Goal: Task Accomplishment & Management: Complete application form

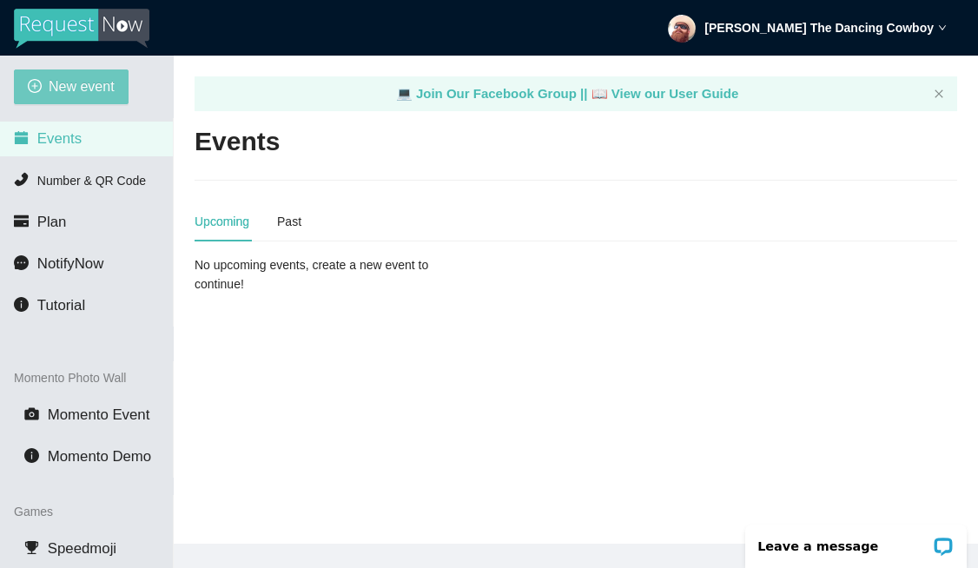
click at [68, 90] on span "New event" at bounding box center [82, 87] width 66 height 22
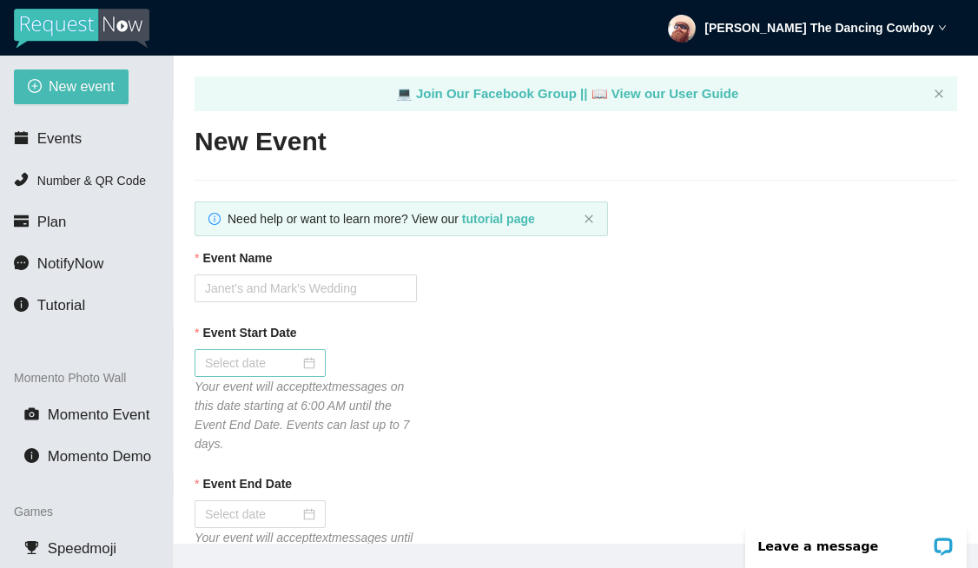
click at [270, 354] on input "Event Start Date" at bounding box center [252, 363] width 95 height 19
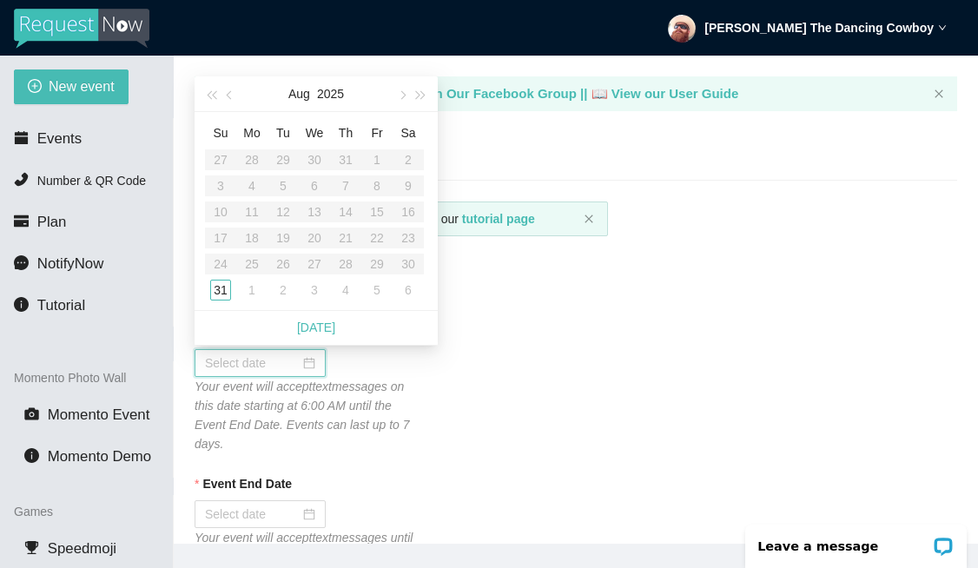
type input "[DATE]"
click at [223, 289] on div "31" at bounding box center [220, 290] width 21 height 21
type input "[DATE]"
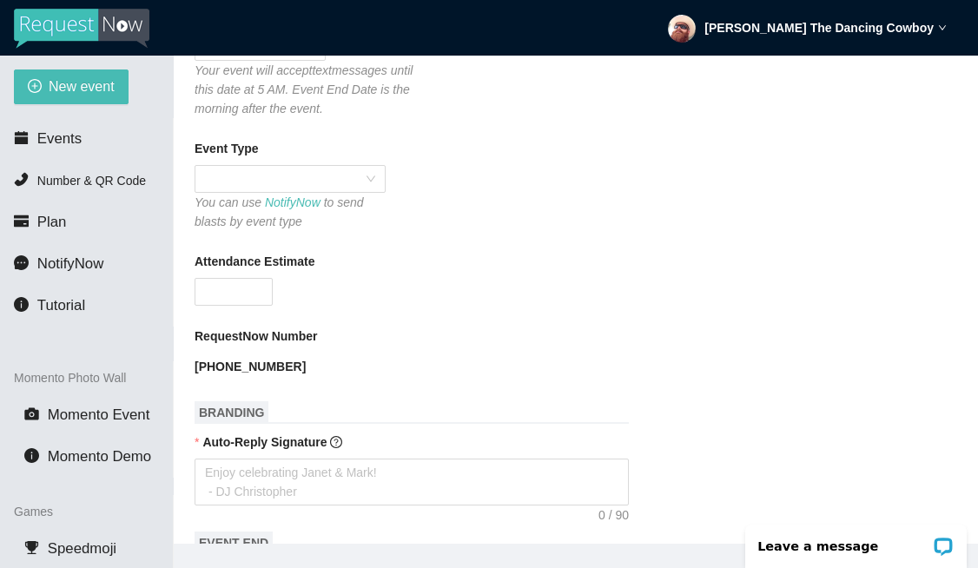
scroll to position [501, 0]
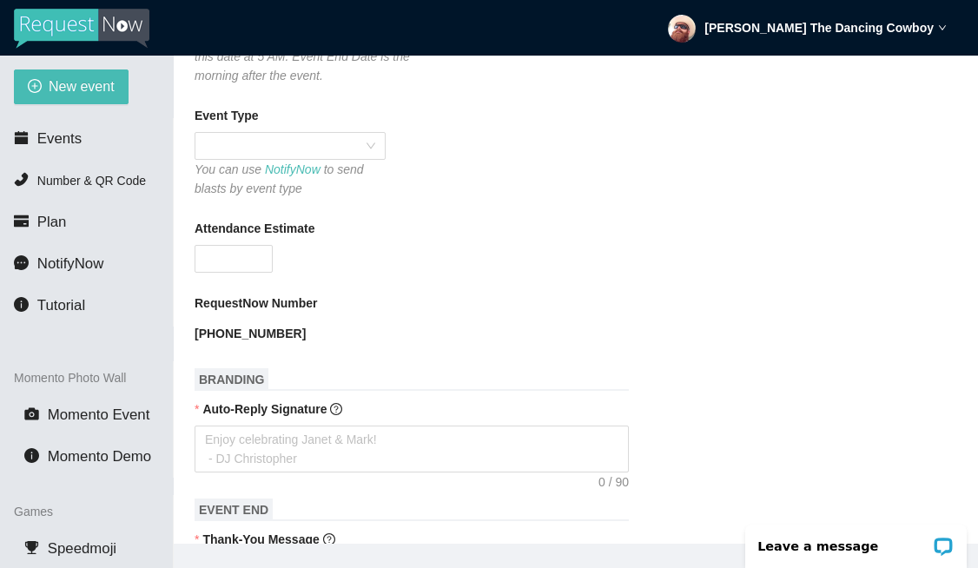
click at [280, 123] on div "Event Type" at bounding box center [576, 119] width 763 height 26
click at [266, 151] on span at bounding box center [290, 146] width 170 height 26
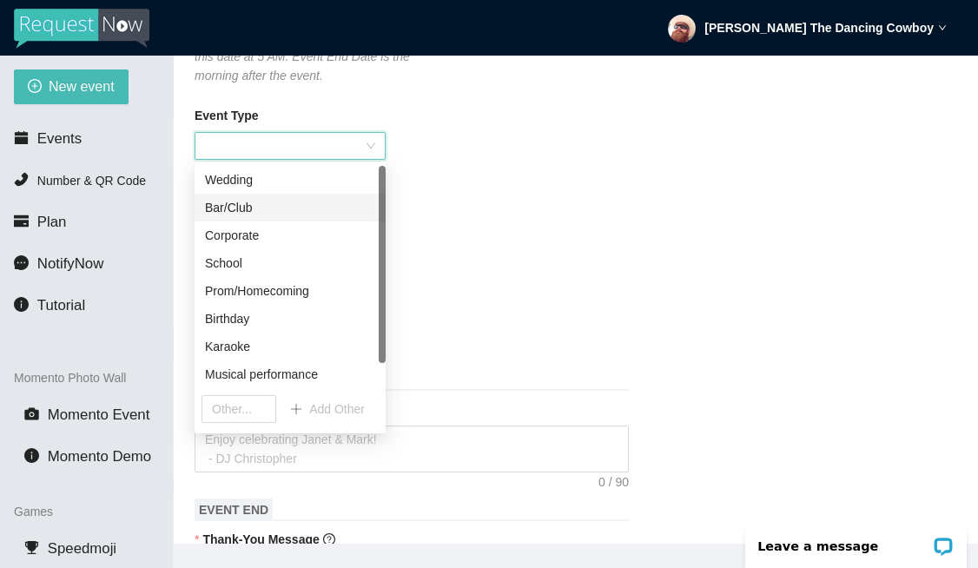
click at [256, 199] on div "Bar/Club" at bounding box center [290, 207] width 170 height 19
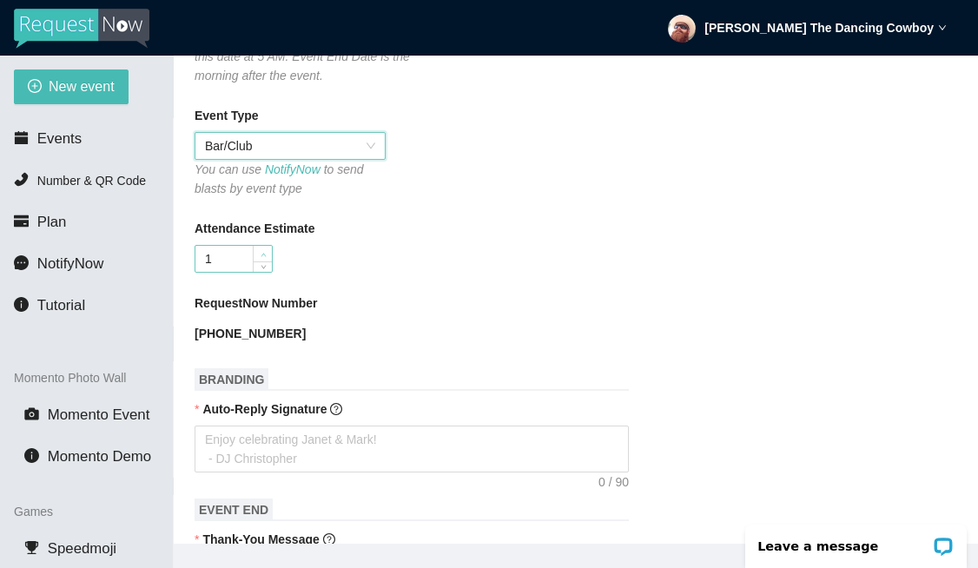
click at [261, 252] on icon "up" at bounding box center [264, 255] width 6 height 6
click at [242, 255] on input "1" at bounding box center [234, 259] width 76 height 26
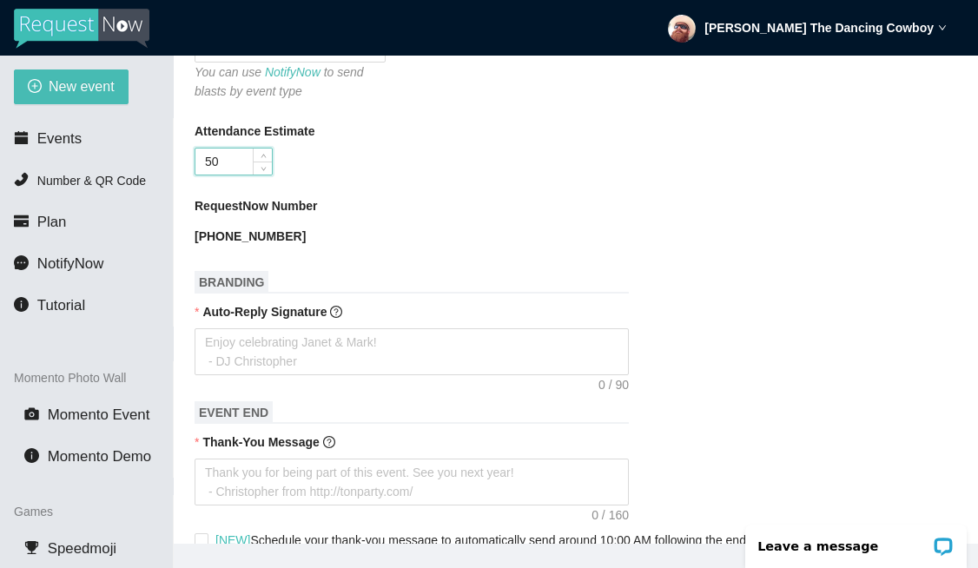
scroll to position [622, 0]
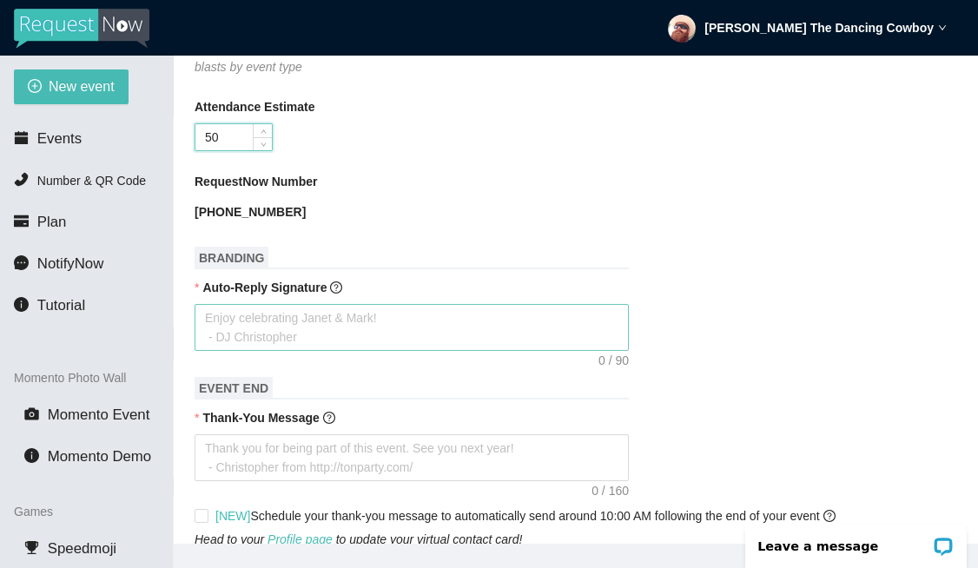
type input "50"
click at [391, 326] on textarea "Auto-Reply Signature" at bounding box center [412, 327] width 435 height 47
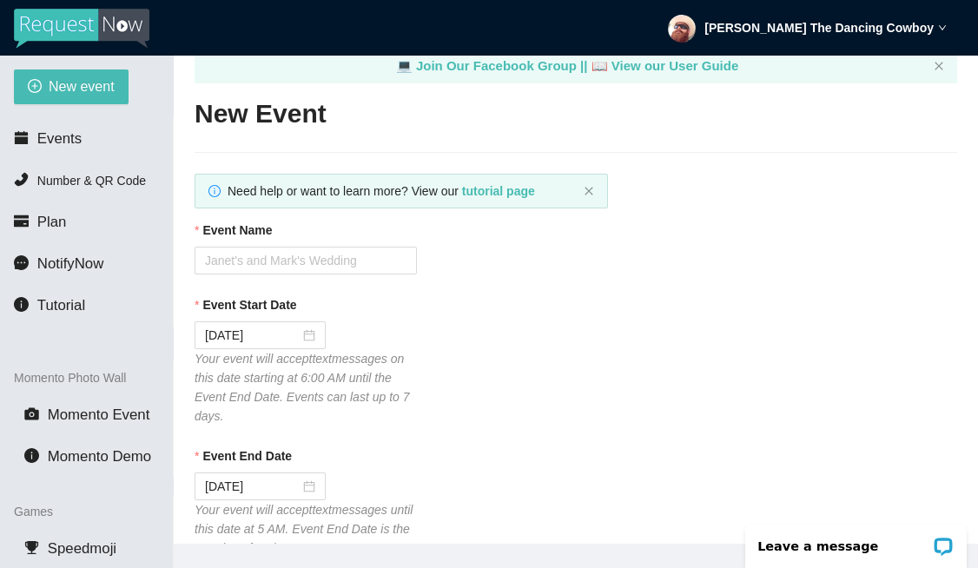
scroll to position [0, 0]
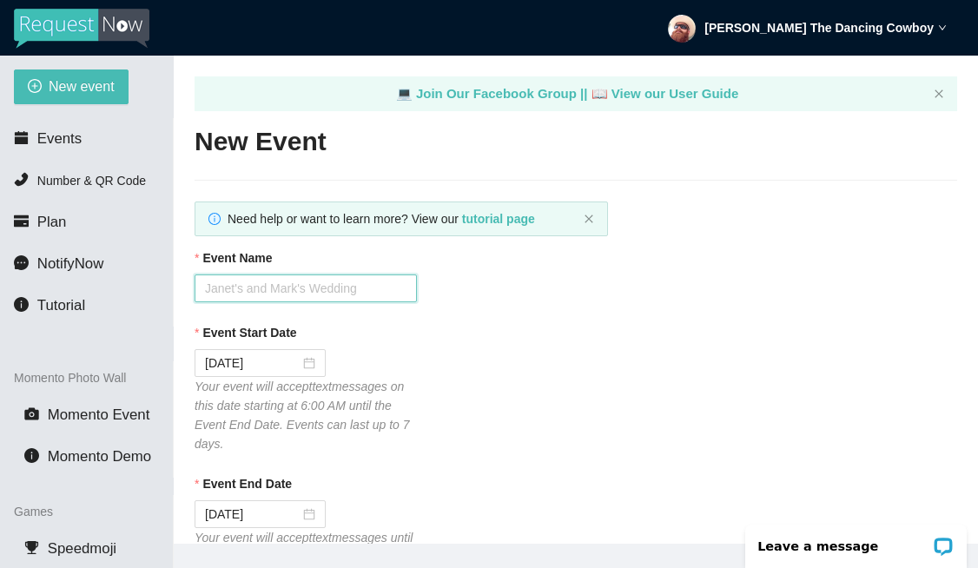
click at [245, 283] on input "Event Name" at bounding box center [306, 289] width 222 height 28
paste input "Gold Bar Distillery 8/30"
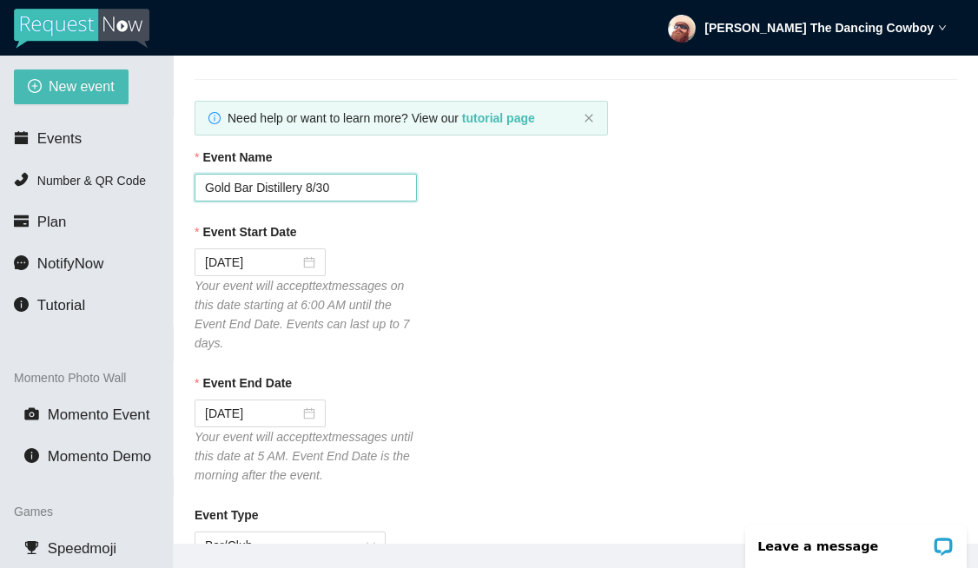
scroll to position [167, 0]
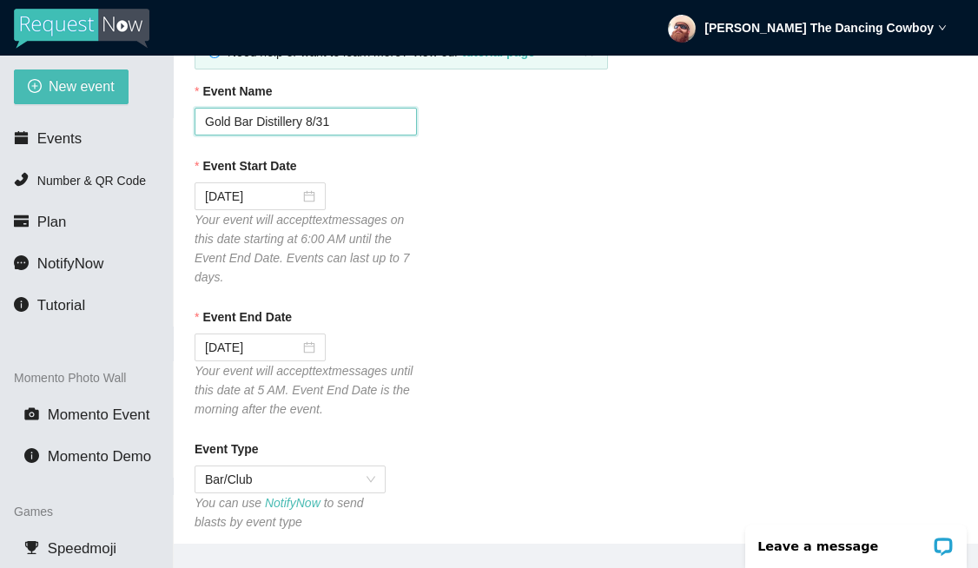
type input "Gold Bar Distillery 8/31"
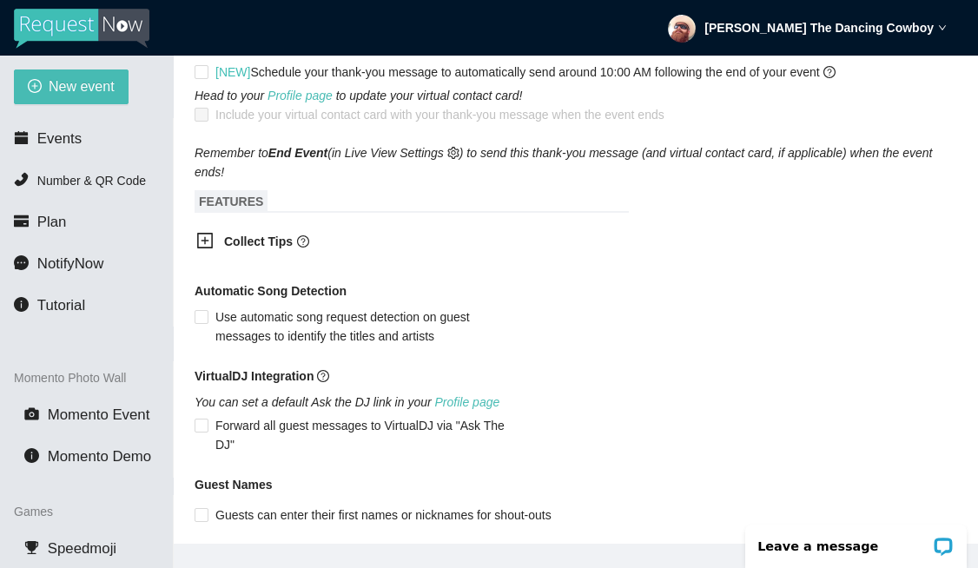
scroll to position [1188, 0]
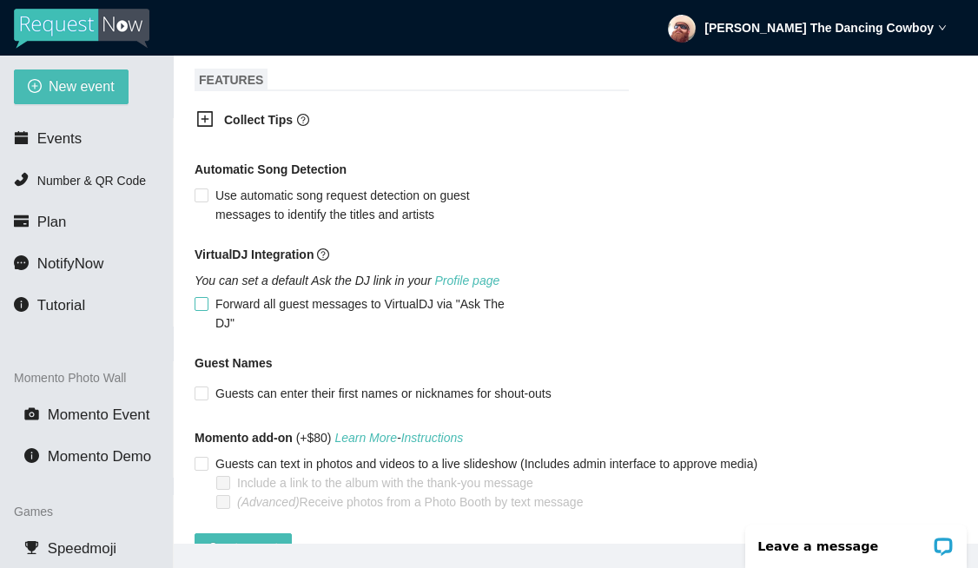
click at [242, 311] on span "Forward all guest messages to VirtualDJ via "Ask The DJ"" at bounding box center [361, 314] width 304 height 38
click at [207, 309] on input "Forward all guest messages to VirtualDJ via "Ask The DJ"" at bounding box center [201, 303] width 12 height 12
checkbox input "true"
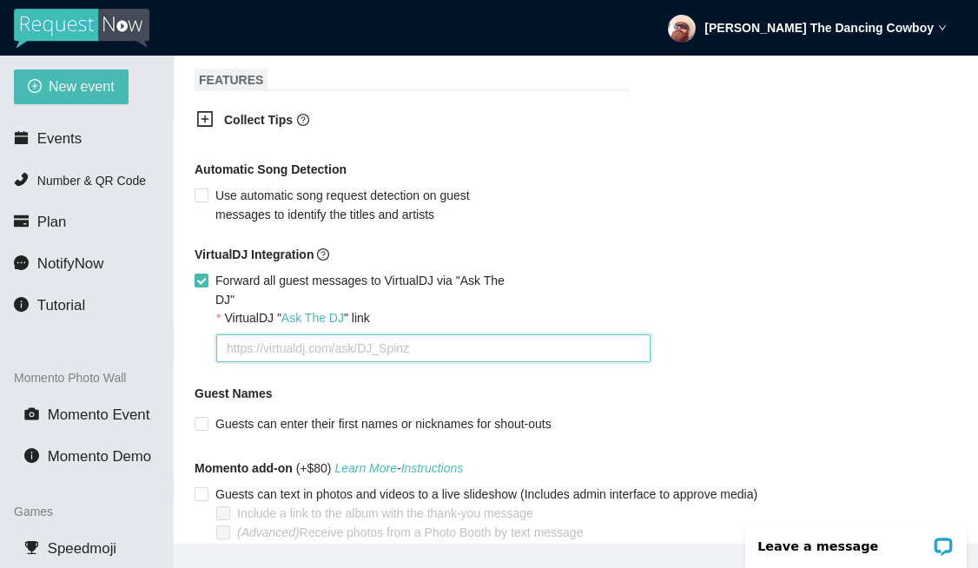
click at [289, 352] on textarea "VirtualDJ " Ask The DJ " link" at bounding box center [433, 349] width 435 height 28
paste textarea "[URL][DOMAIN_NAME]"
type textarea "[URL][DOMAIN_NAME]"
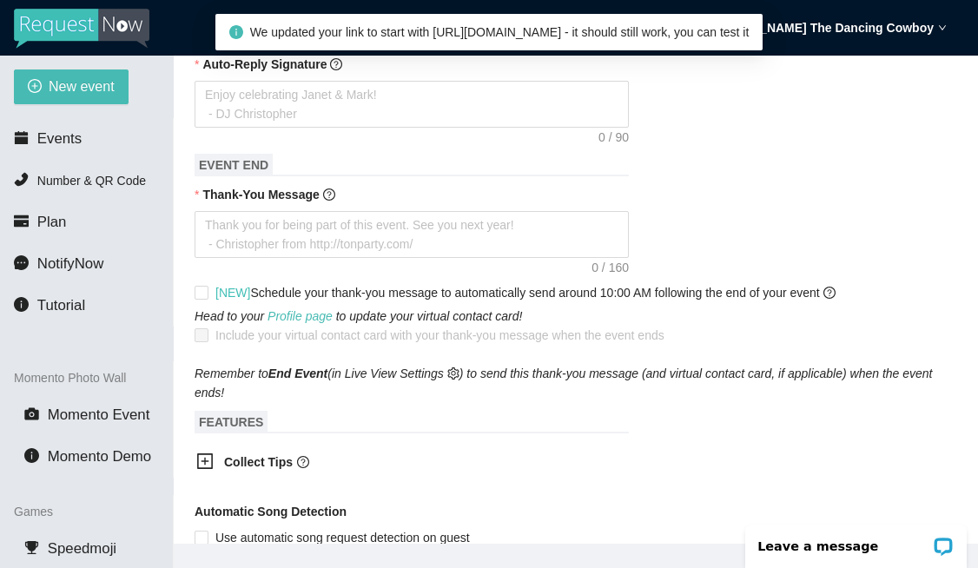
scroll to position [561, 0]
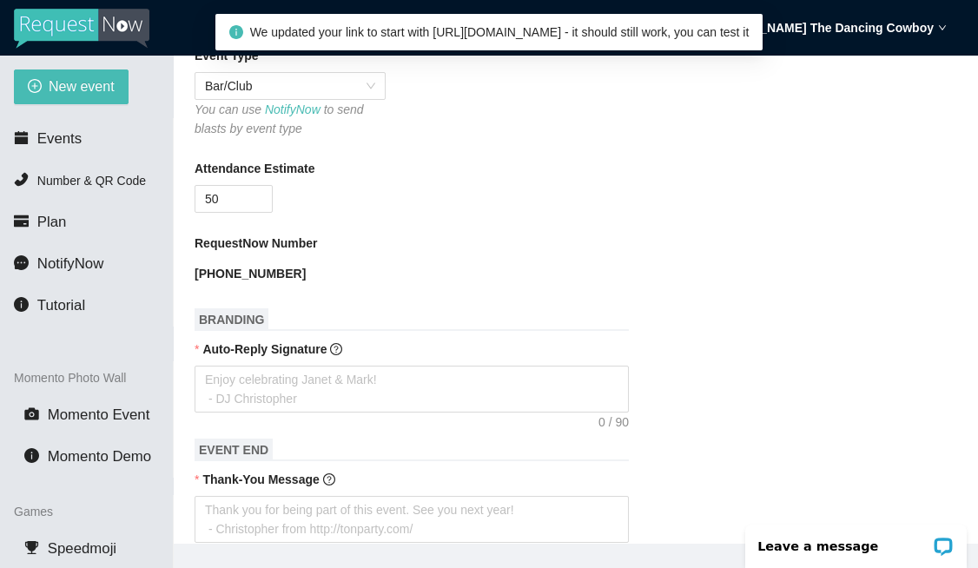
type textarea "[URL][DOMAIN_NAME]"
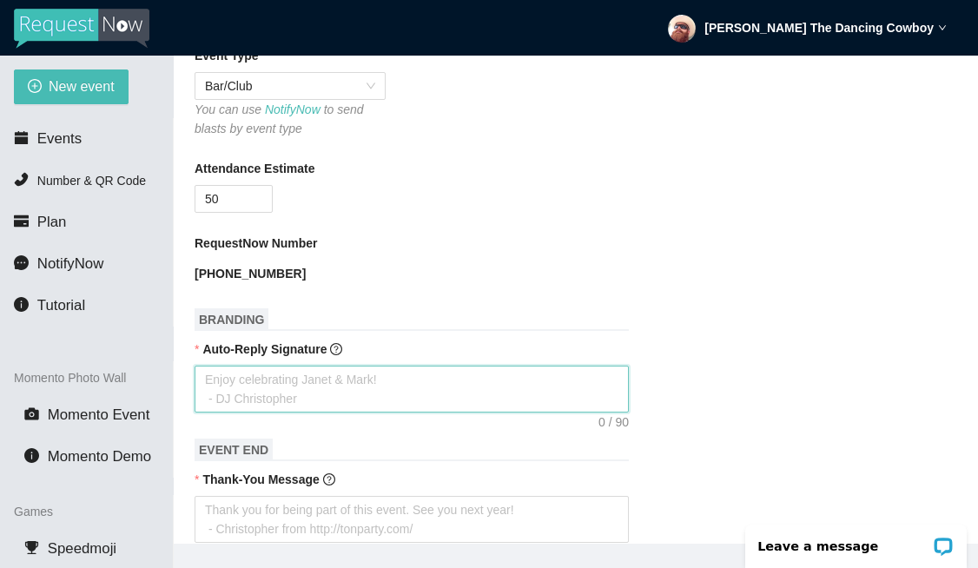
click at [324, 388] on textarea "Auto-Reply Signature" at bounding box center [412, 389] width 435 height 47
paste textarea "PLEASE IGNORE DIRECTIONS FROM THE SERVICE & ONLY TYPE SONG TITLE AND ARTIST. TH…"
type textarea "PLEASE IGNORE DIRECTIONS FROM THE SERVICE & ONLY TYPE SONG TITLE AND ARTIST. TH…"
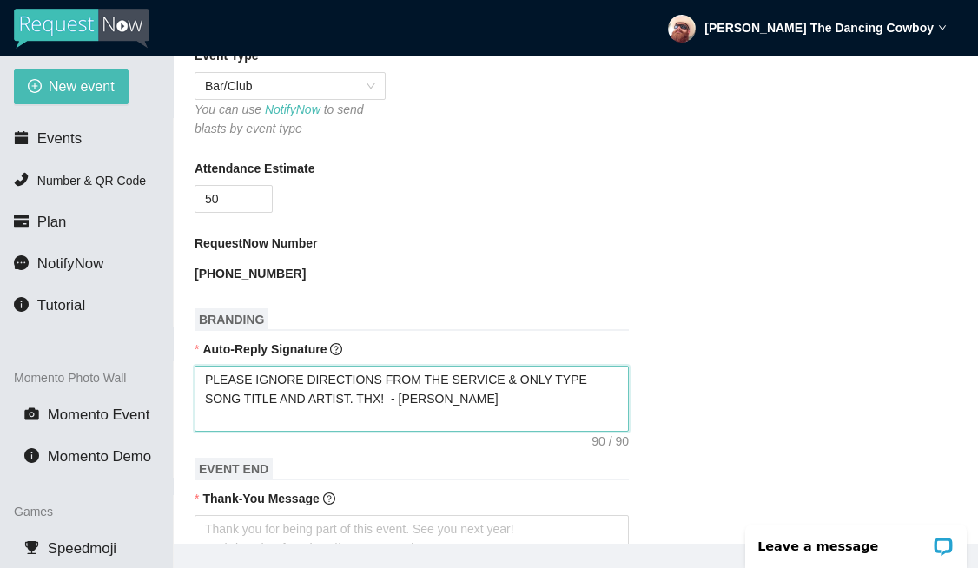
type textarea "PLEASE IGNORE DIRECTIONS FROM THE SERVICE & ONLY TYPE SONG TITLE AND ARTIST. TH…"
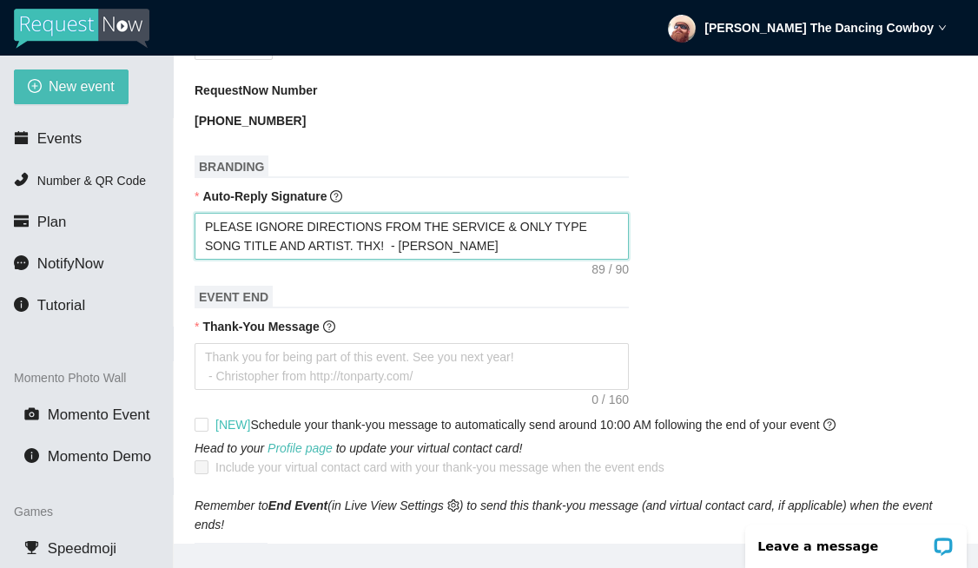
scroll to position [777, 0]
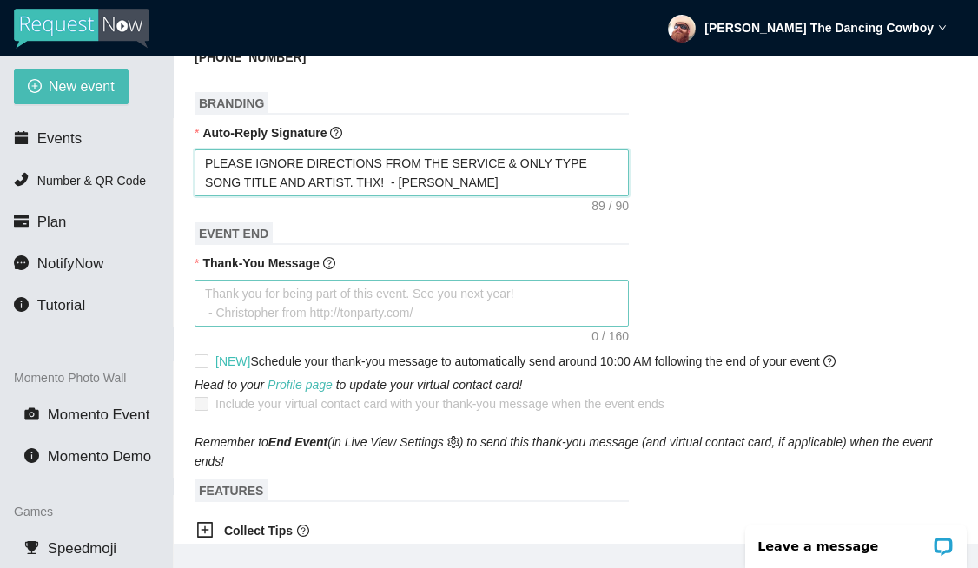
type textarea "PLEASE IGNORE DIRECTIONS FROM THE SERVICE & ONLY TYPE SONG TITLE AND ARTIST. TH…"
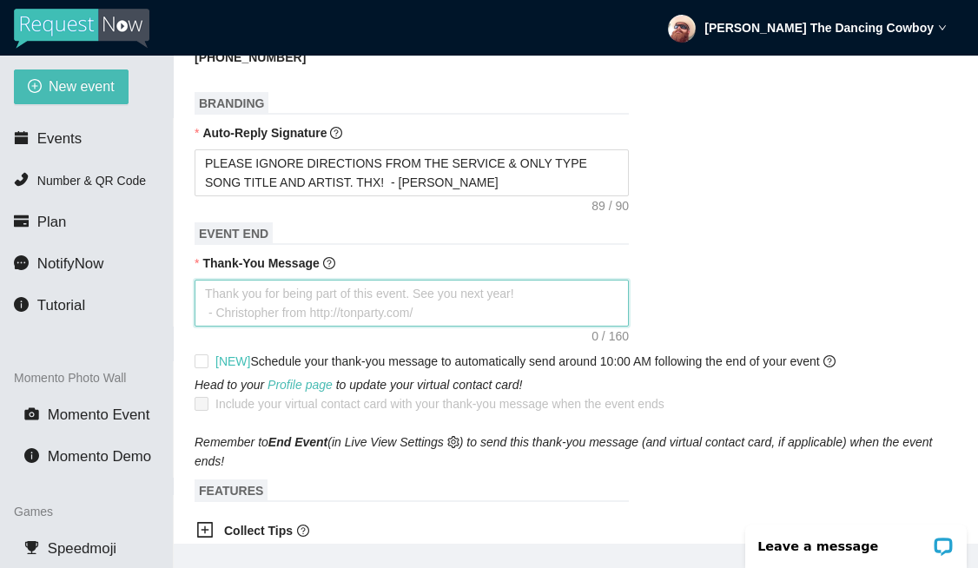
click at [384, 308] on textarea "Thank-You Message" at bounding box center [412, 303] width 435 height 47
click at [522, 316] on textarea "Thank-You Message" at bounding box center [412, 303] width 435 height 47
paste textarea "Thank you for requesting songs tonight! If u had fun, pls leave a tip on Venmo!…"
type textarea "Thank you for requesting songs tonight! If u had fun, pls leave a tip on Venmo!…"
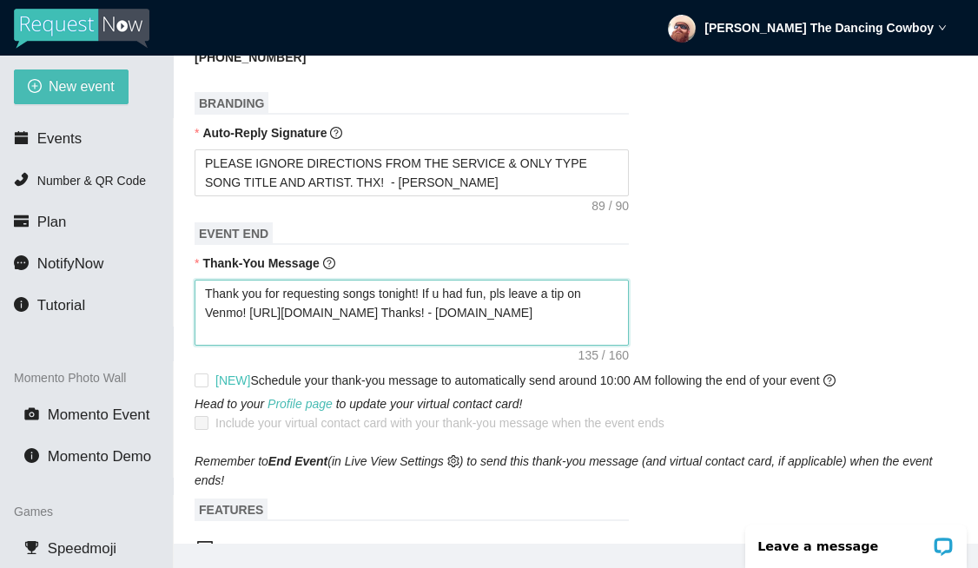
type textarea "Thank you for requesting songs tonight! If u had fun, pls leave a tip on Venmo!…"
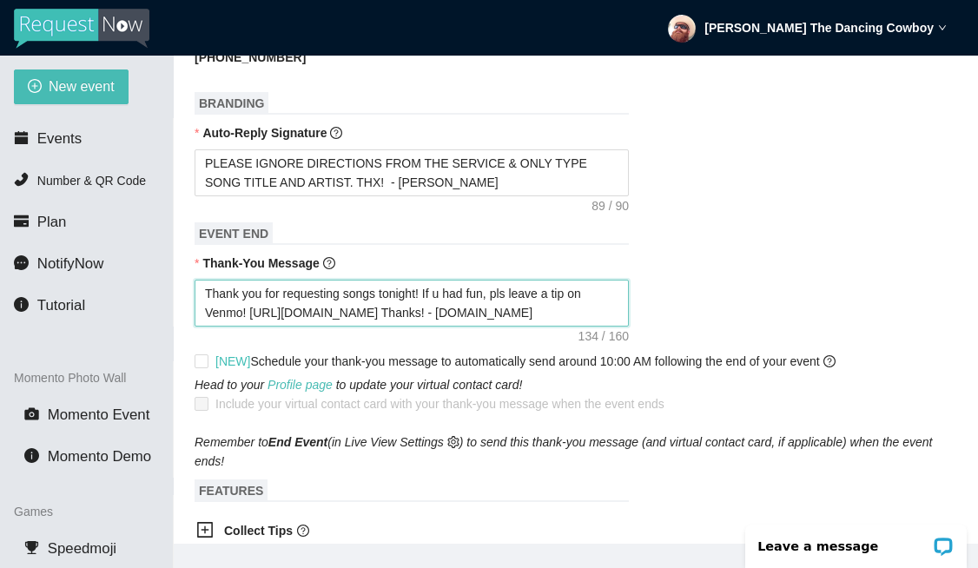
click at [401, 289] on textarea "Thank you for requesting songs tonight! If u had fun, pls leave a tip on Venmo!…" at bounding box center [412, 303] width 435 height 47
type textarea "Thank you for requesting songs t! If u had fun, pls leave a tip on Venmo! [URL]…"
type textarea "Thank you for requesting songs to! If u had fun, pls leave a tip on Venmo! [URL…"
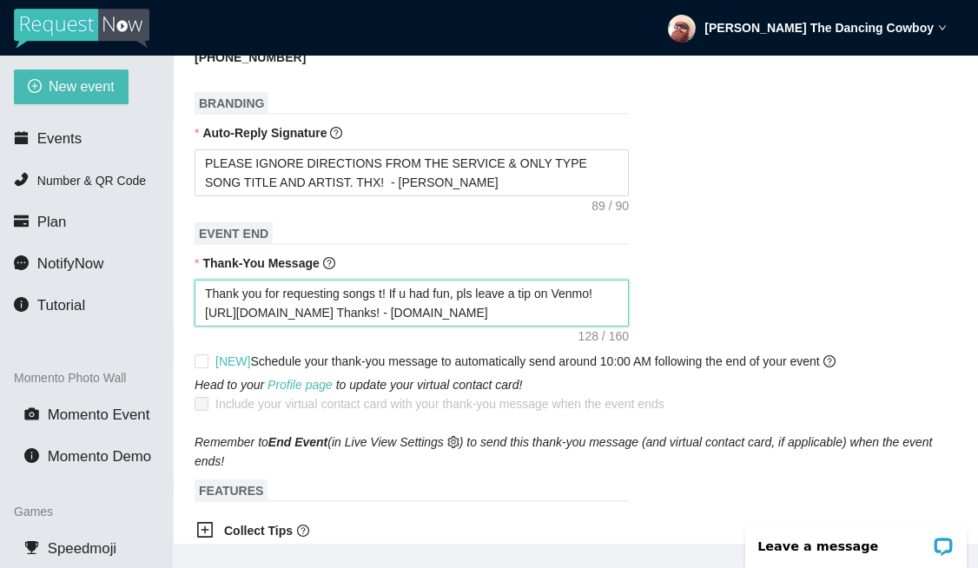
type textarea "Thank you for requesting songs to! If u had fun, pls leave a tip on Venmo! [URL…"
type textarea "Thank you for requesting songs [PERSON_NAME]! If u had fun, pls leave a tip on …"
type textarea "Thank you for requesting songs toda! If u had fun, pls leave a tip on Venmo! [U…"
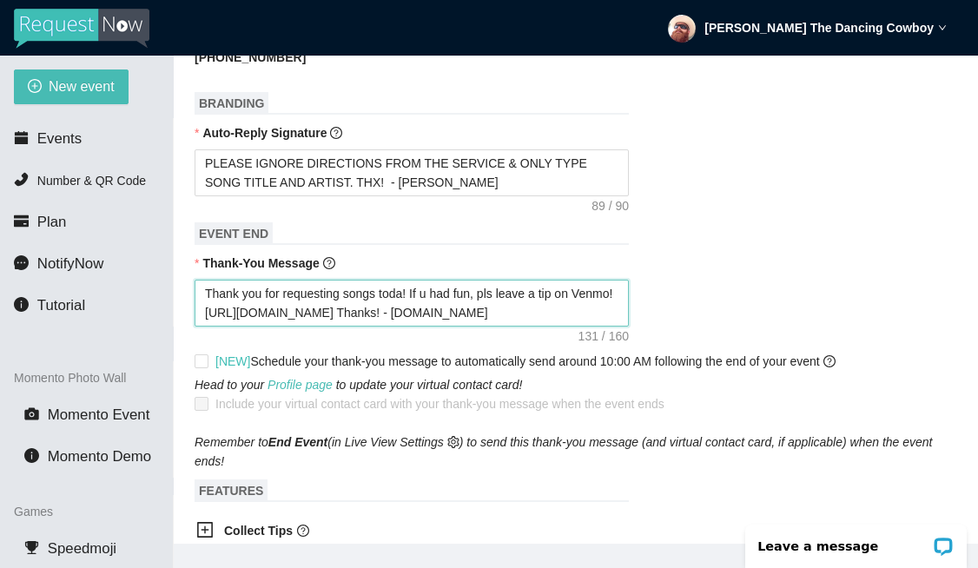
type textarea "Thank you for requesting songs [DATE]! If u had fun, pls leave a tip on Venmo! …"
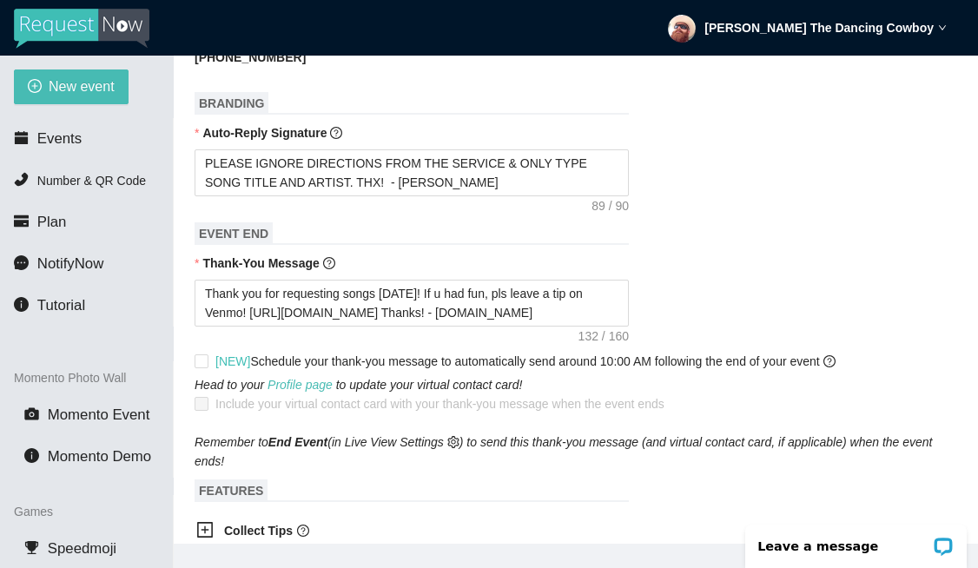
click at [777, 245] on form "Event Name [GEOGRAPHIC_DATA] 8/31 Event Start Date [DATE] Your event will accep…" at bounding box center [576, 237] width 763 height 1531
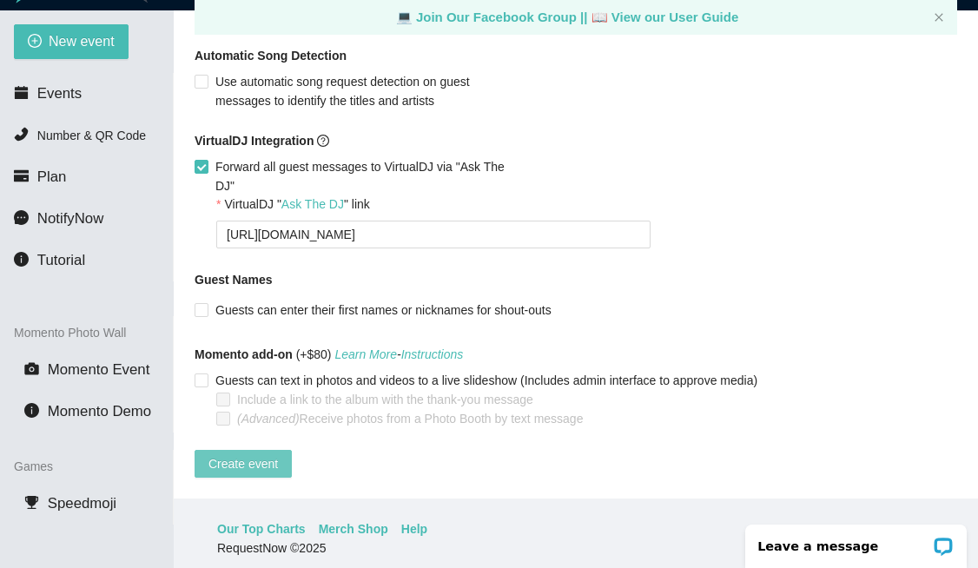
scroll to position [56, 0]
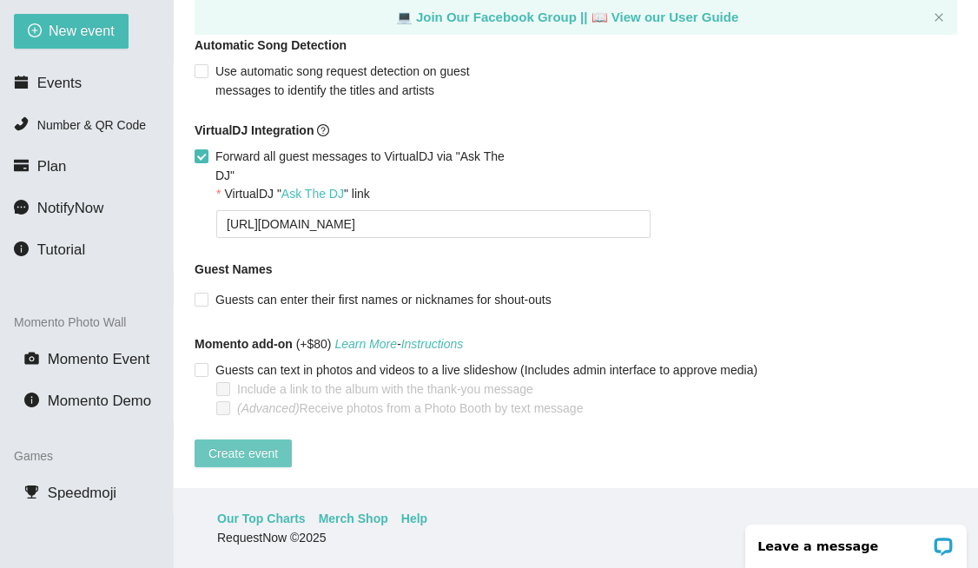
click at [229, 444] on span "Create event" at bounding box center [244, 453] width 70 height 19
